Goal: Check status: Check status

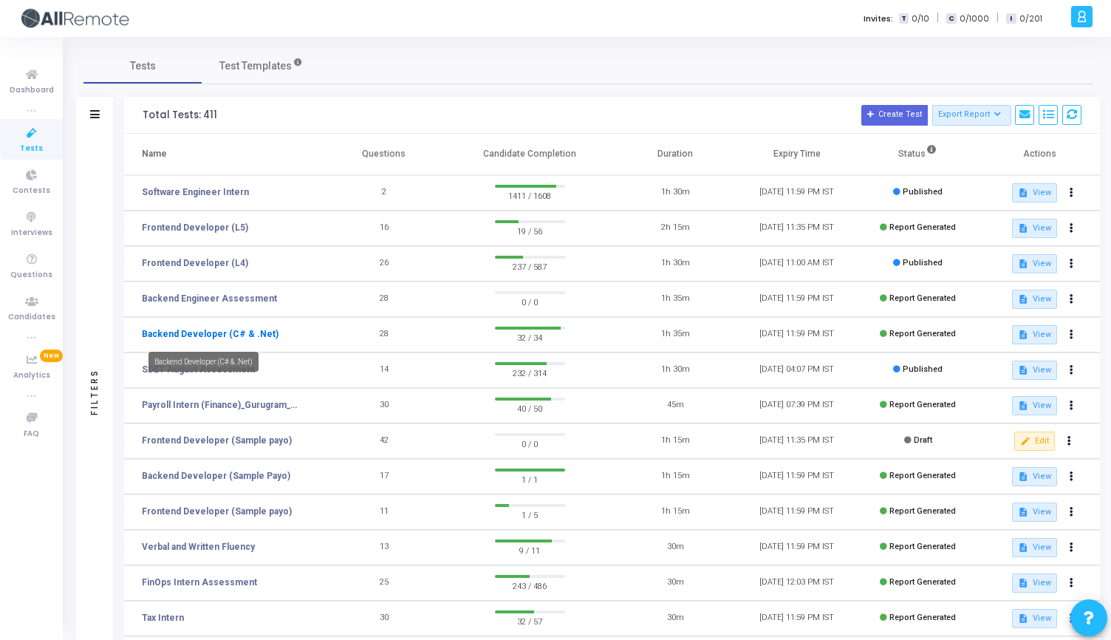
click at [235, 337] on link "Backend Developer (C# & .Net)" at bounding box center [210, 333] width 137 height 13
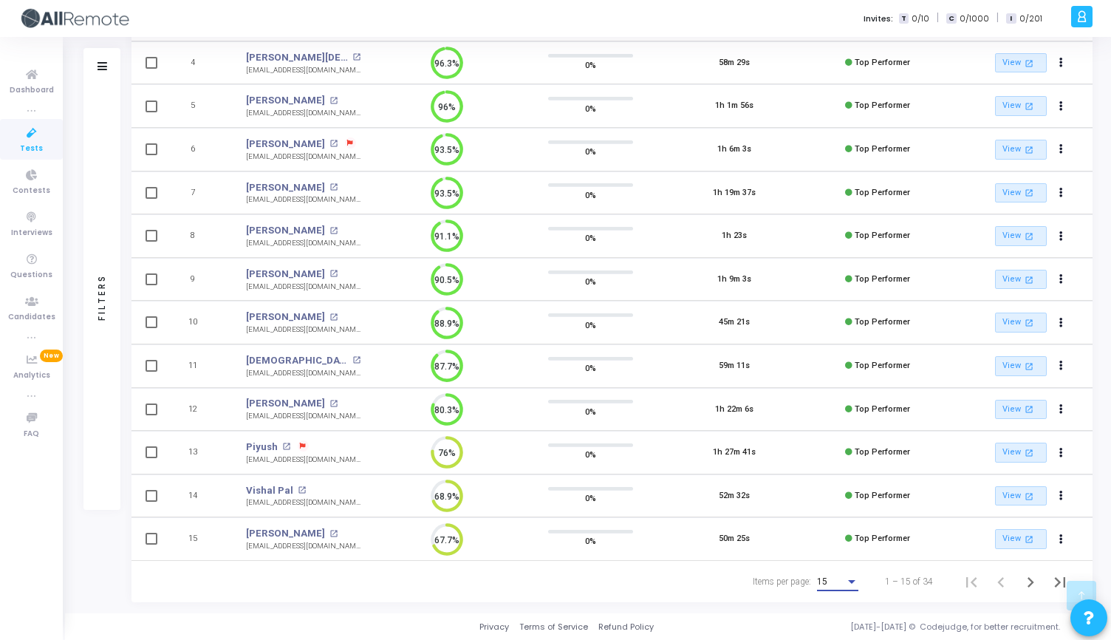
click at [841, 577] on div "15" at bounding box center [831, 582] width 28 height 10
click at [837, 573] on span "50" at bounding box center [838, 573] width 41 height 27
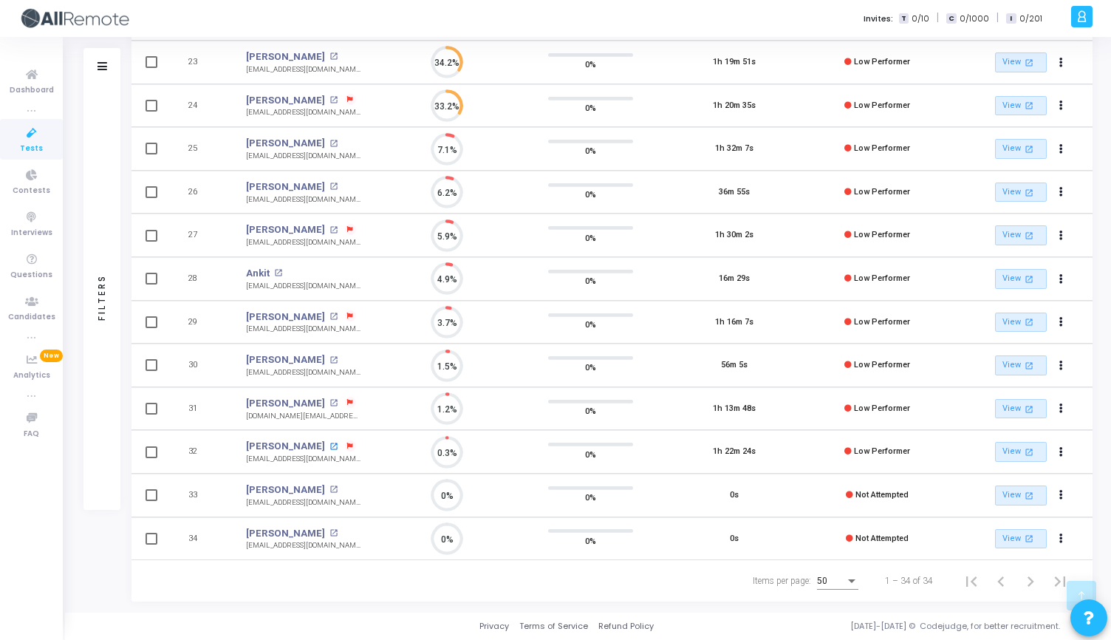
click at [329, 448] on mat-icon "open_in_new" at bounding box center [333, 446] width 8 height 8
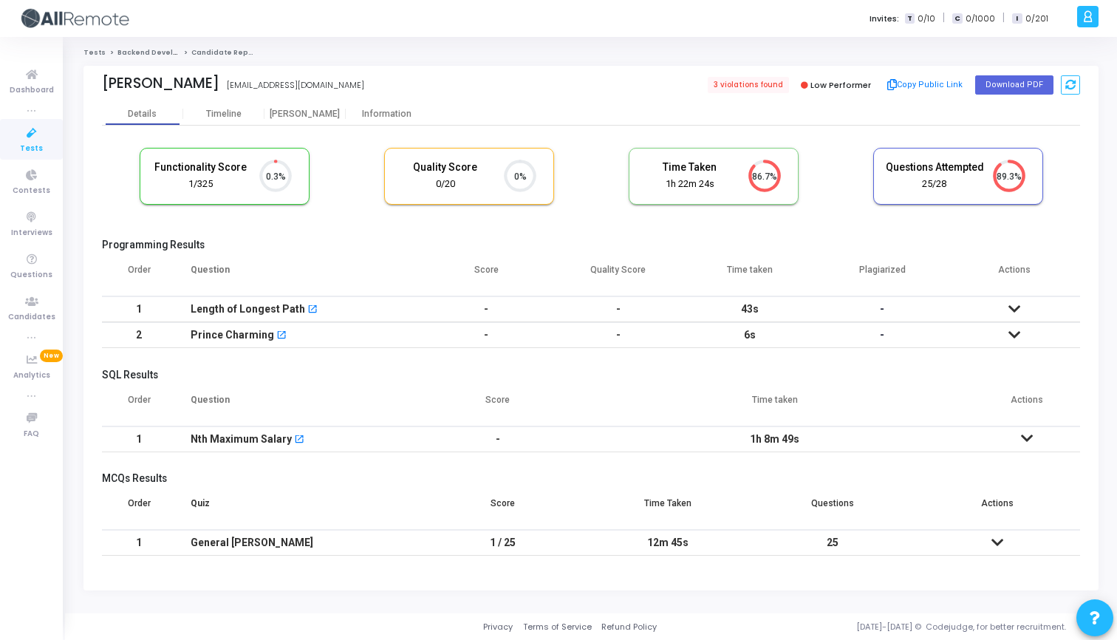
click at [997, 538] on icon at bounding box center [997, 542] width 12 height 10
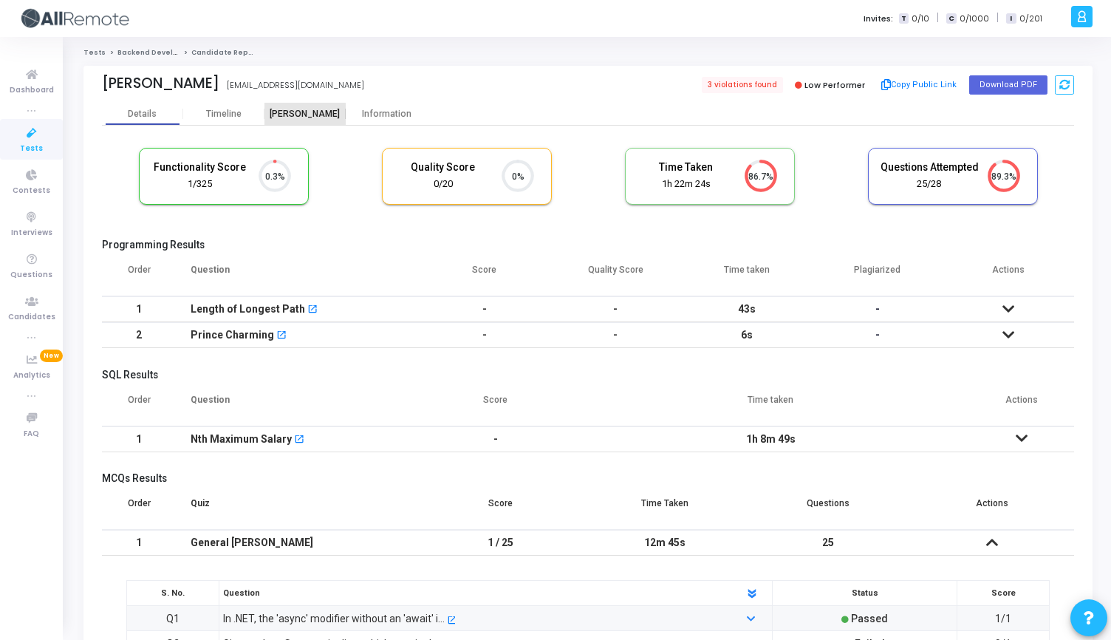
click at [317, 115] on div "[PERSON_NAME]" at bounding box center [304, 114] width 81 height 11
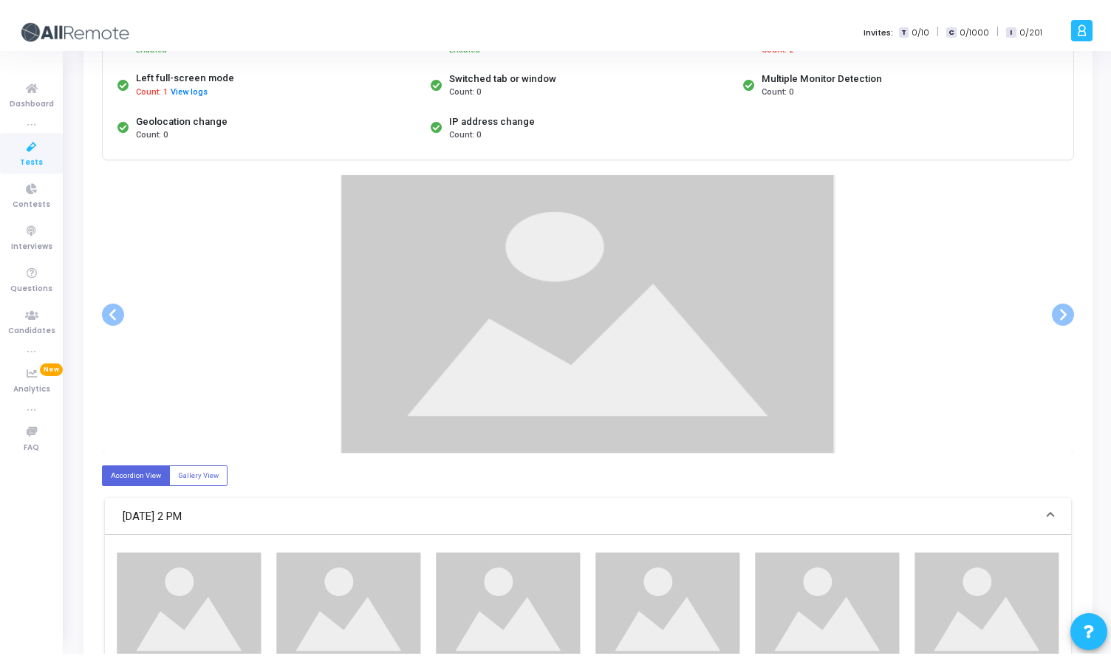
scroll to position [184, 0]
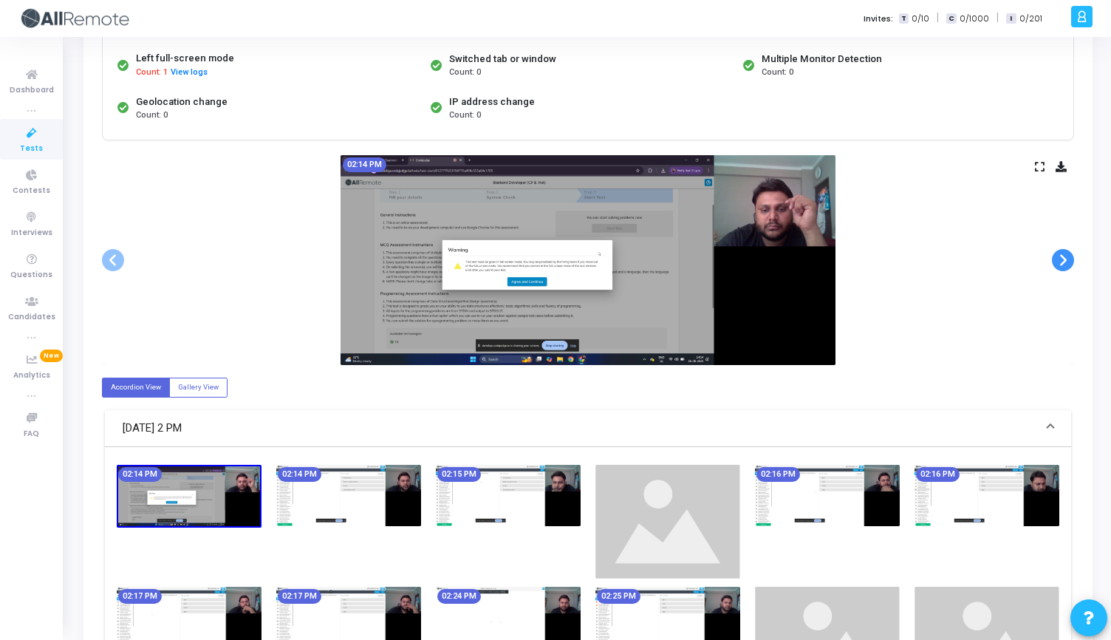
click at [1063, 259] on span at bounding box center [1063, 260] width 22 height 22
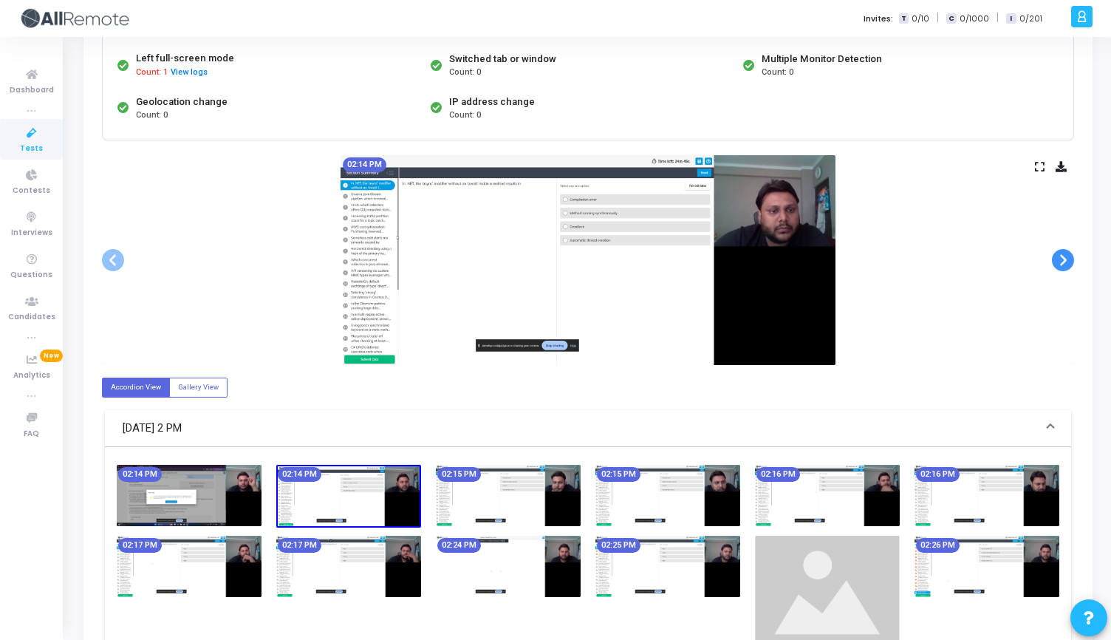
click at [1063, 259] on span at bounding box center [1063, 260] width 22 height 22
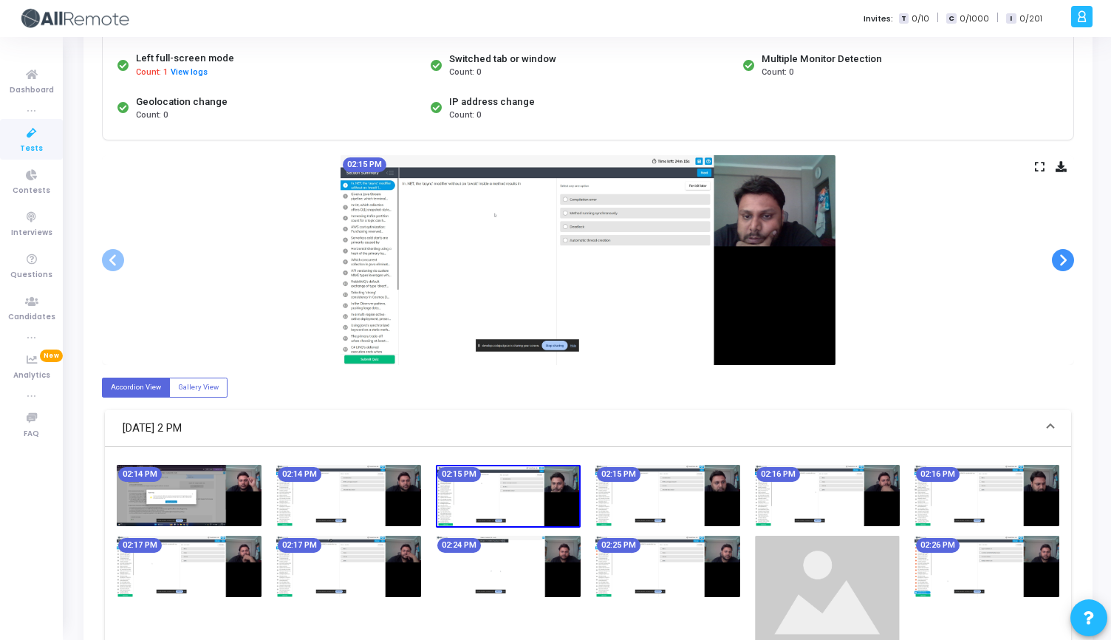
click at [1063, 259] on span at bounding box center [1063, 260] width 22 height 22
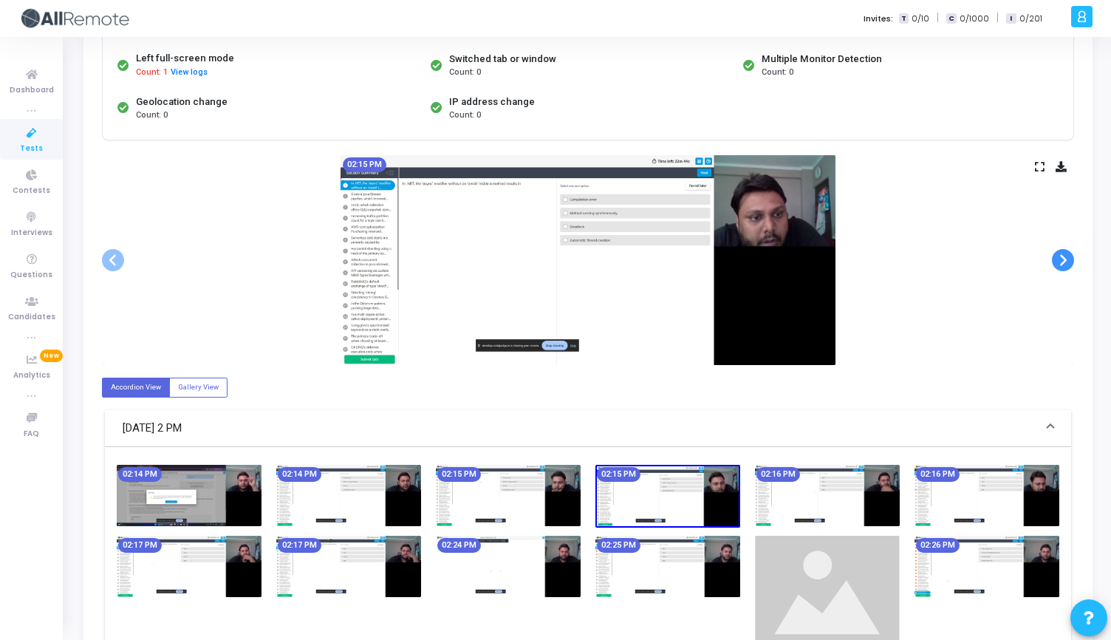
click at [1063, 259] on span at bounding box center [1063, 260] width 22 height 22
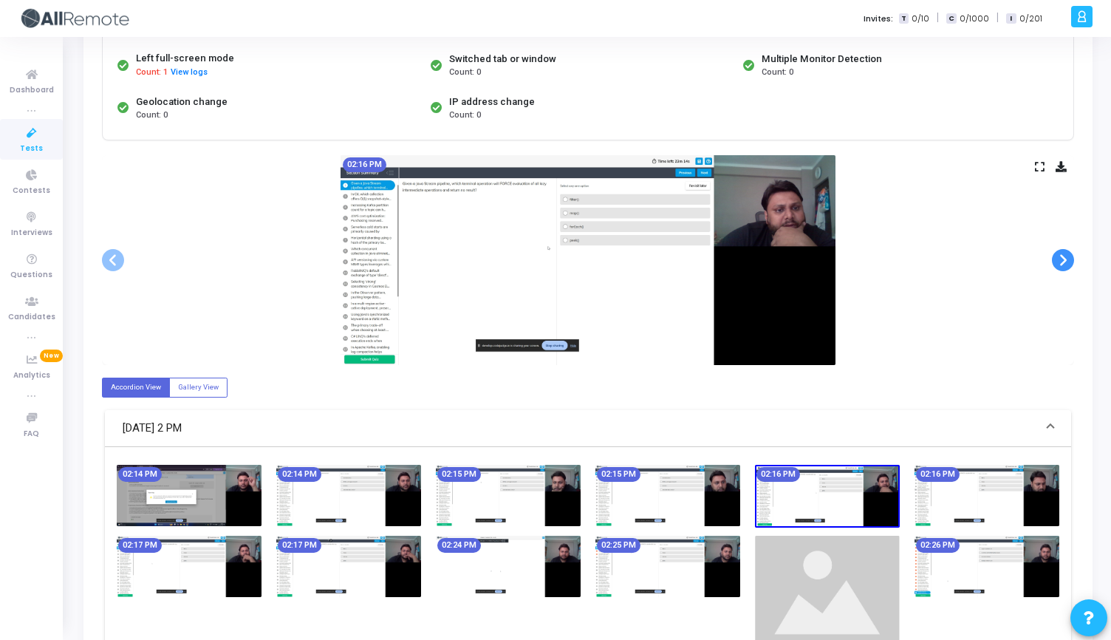
click at [1063, 259] on span at bounding box center [1063, 260] width 22 height 22
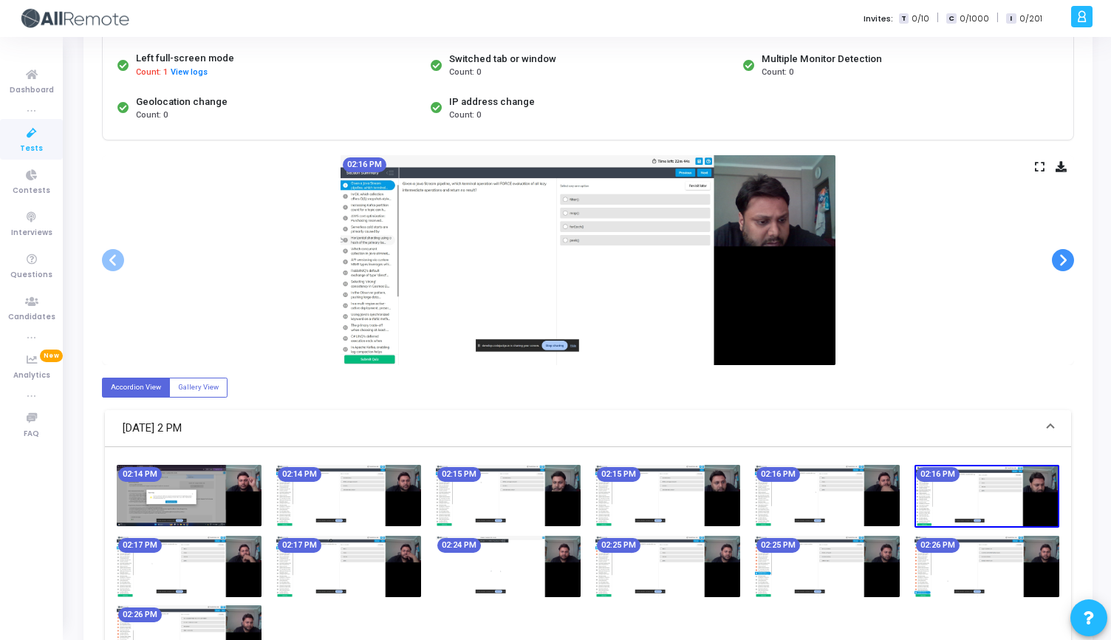
click at [1063, 259] on span at bounding box center [1063, 260] width 22 height 22
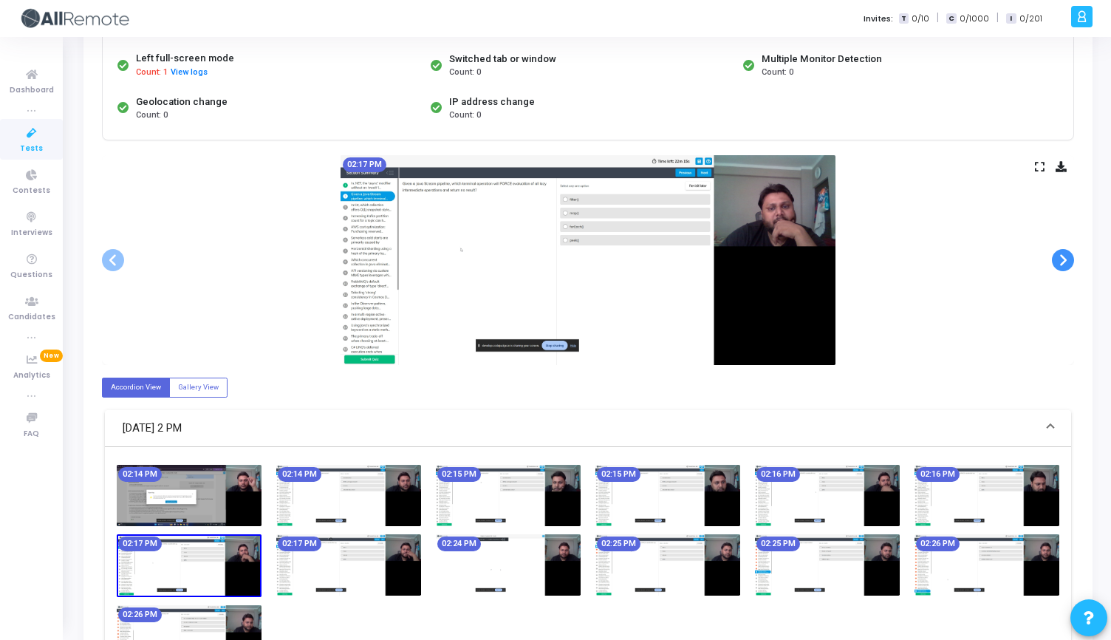
click at [1063, 259] on span at bounding box center [1063, 260] width 22 height 22
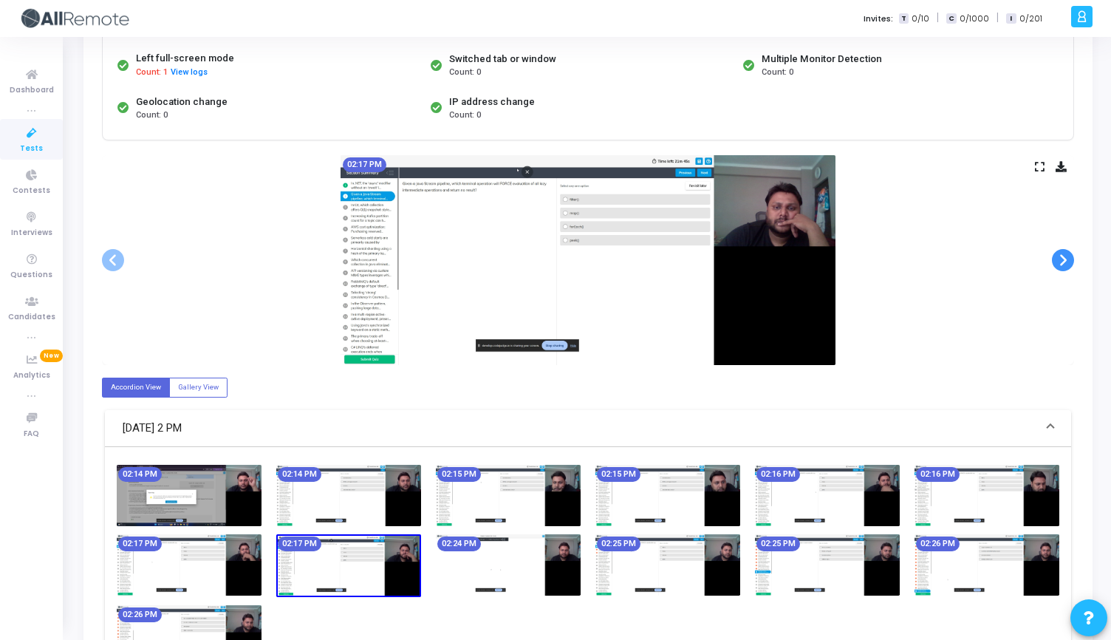
click at [1063, 259] on span at bounding box center [1063, 260] width 22 height 22
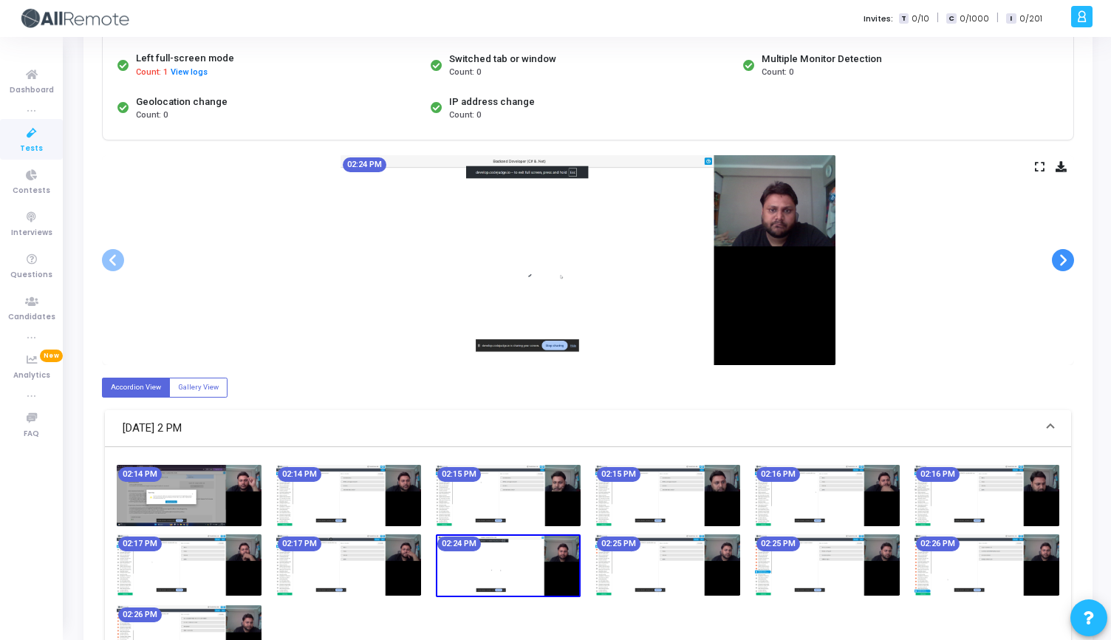
click at [1063, 259] on span at bounding box center [1063, 260] width 22 height 22
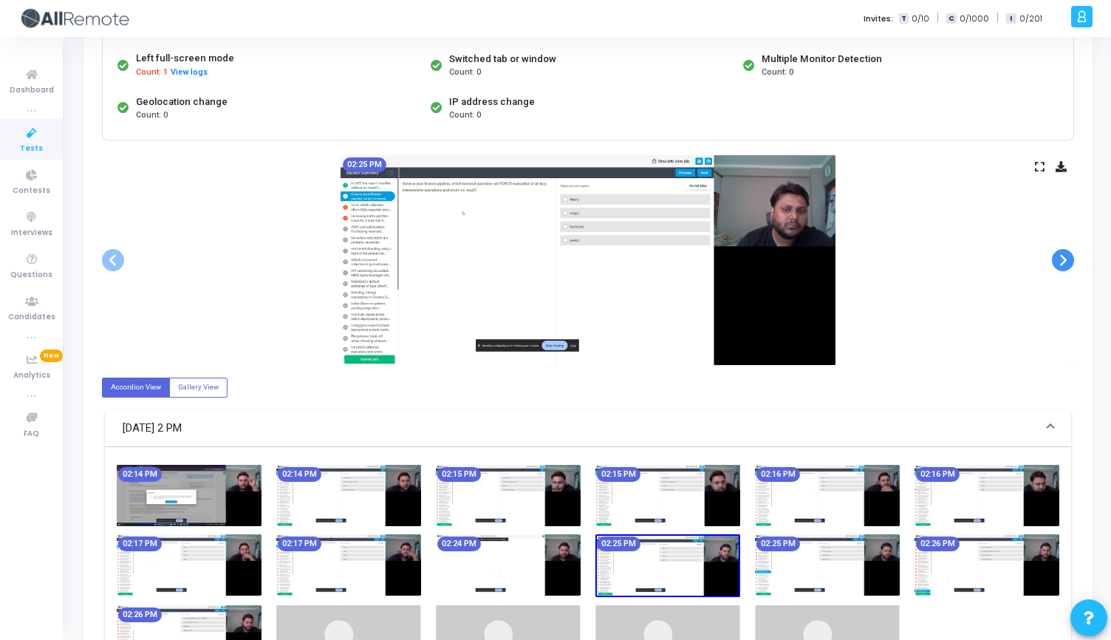
click at [1063, 259] on span at bounding box center [1063, 260] width 22 height 22
